Goal: Transaction & Acquisition: Purchase product/service

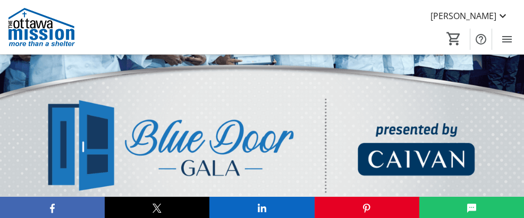
scroll to position [159, 0]
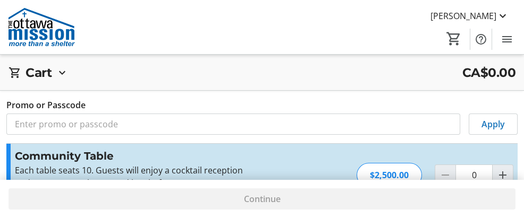
scroll to position [7, 0]
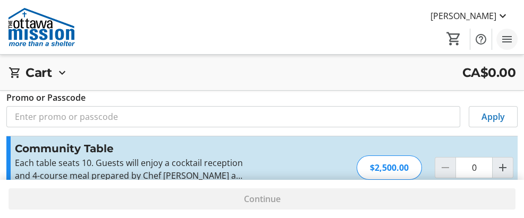
click at [511, 40] on mat-icon "Menu" at bounding box center [507, 39] width 13 height 13
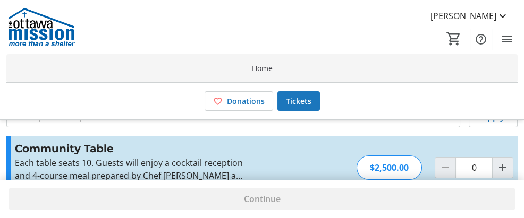
click at [272, 72] on span "Home" at bounding box center [262, 68] width 21 height 11
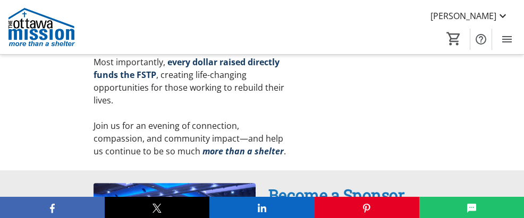
scroll to position [1063, 0]
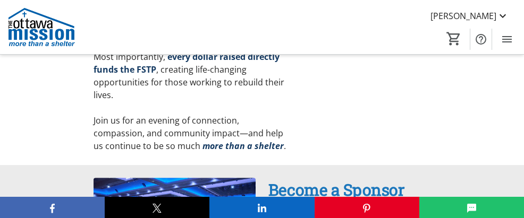
drag, startPoint x: 351, startPoint y: 191, endPoint x: 416, endPoint y: 187, distance: 65.0
